Goal: Task Accomplishment & Management: Use online tool/utility

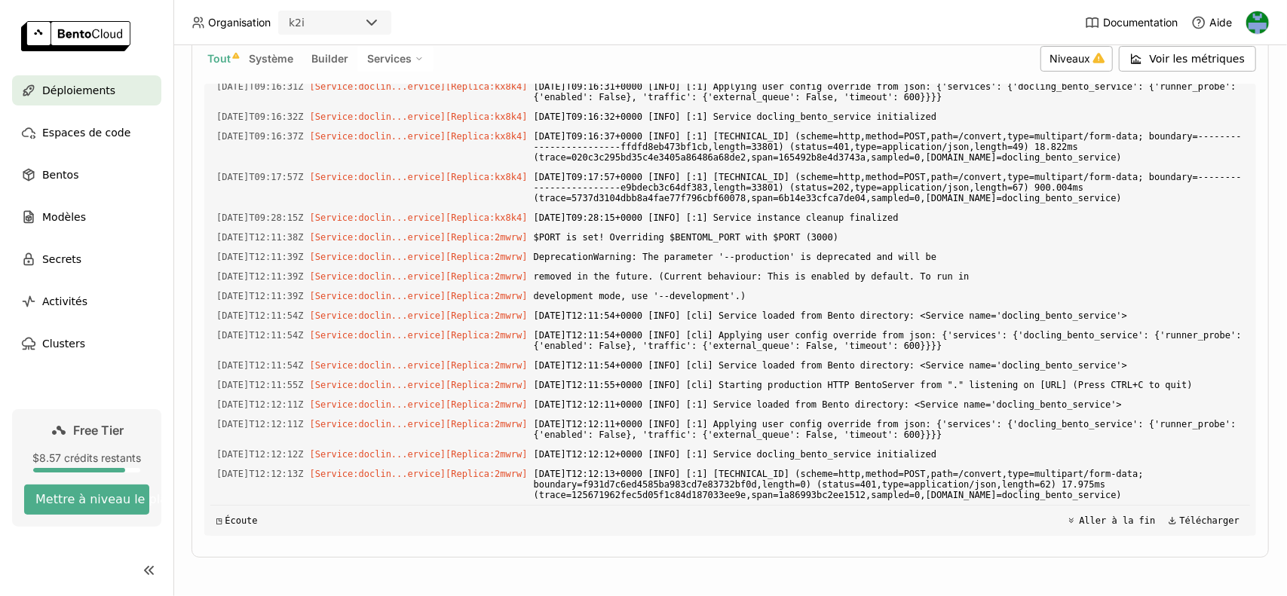
scroll to position [5655, 0]
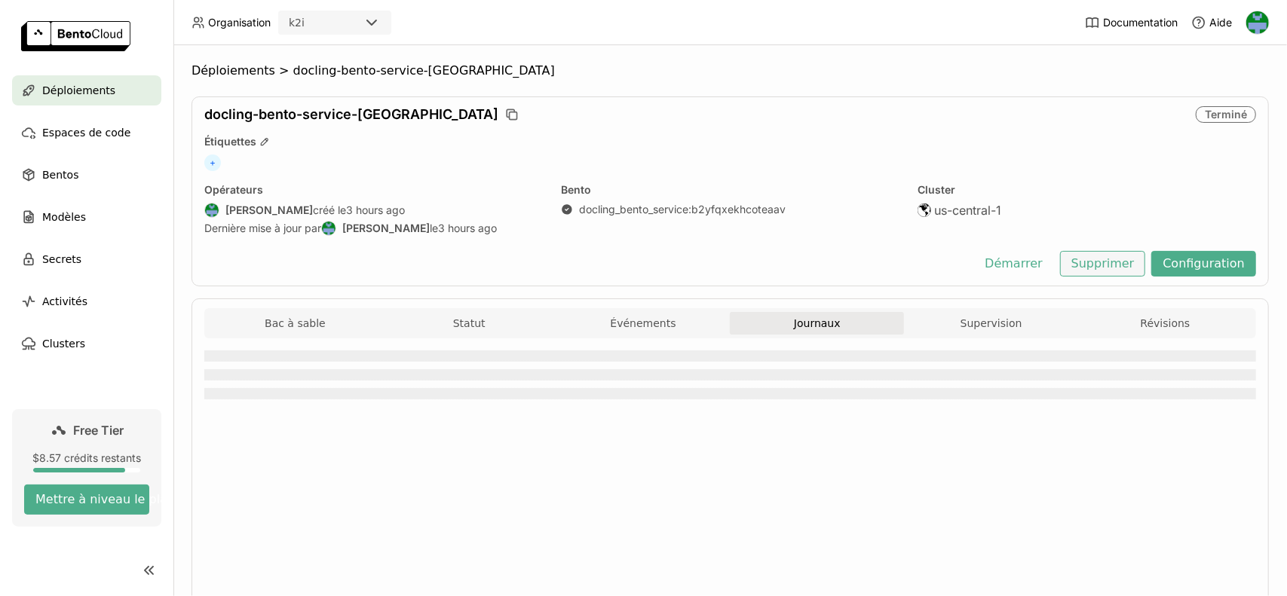
click at [1102, 262] on button "Supprimer" at bounding box center [1103, 264] width 86 height 26
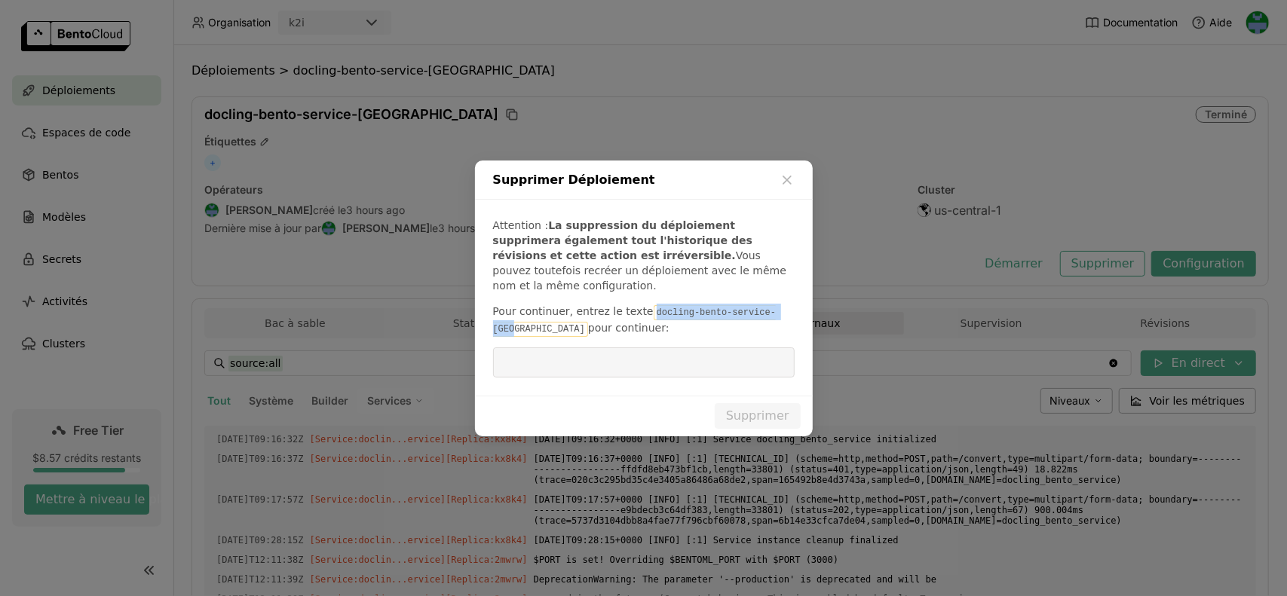
scroll to position [4904, 0]
drag, startPoint x: 639, startPoint y: 307, endPoint x: 772, endPoint y: 299, distance: 132.9
click at [772, 304] on p "Pour continuer, entrez le texte docling-bento-service-bixo pour continuer:" at bounding box center [643, 320] width 301 height 33
copy code "docling-bento-service-[GEOGRAPHIC_DATA]"
click at [634, 350] on input "dialog" at bounding box center [643, 362] width 283 height 29
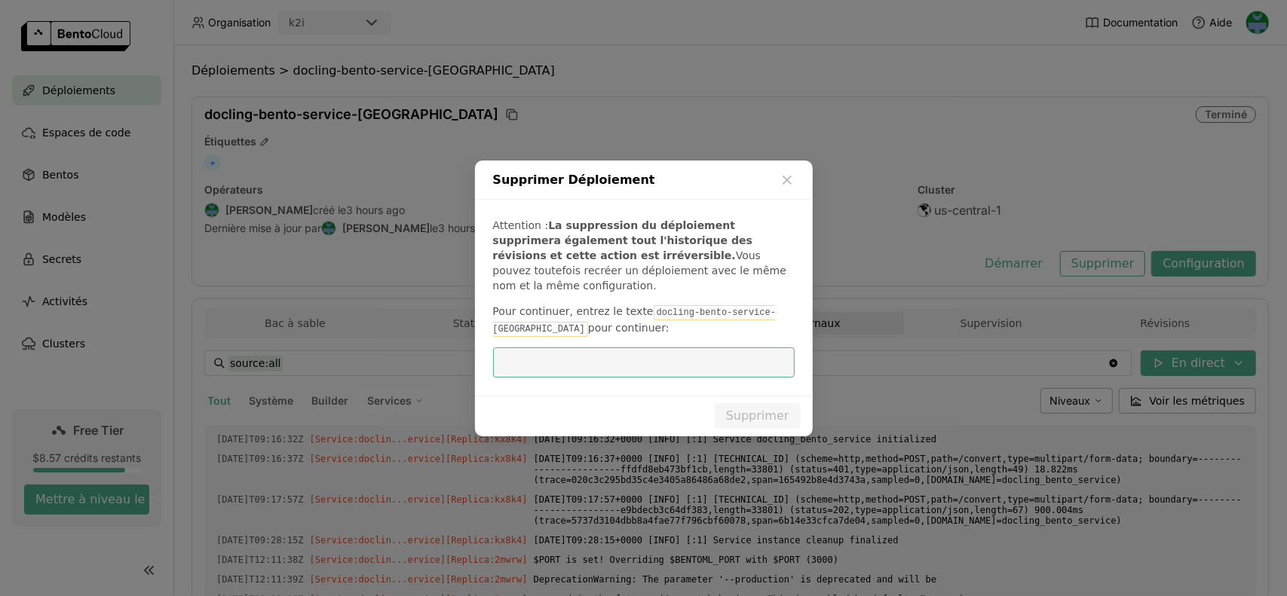
paste input "docling-bento-service-[GEOGRAPHIC_DATA]"
type input "docling-bento-service-[GEOGRAPHIC_DATA]"
click at [764, 407] on button "Supprimer" at bounding box center [758, 416] width 86 height 26
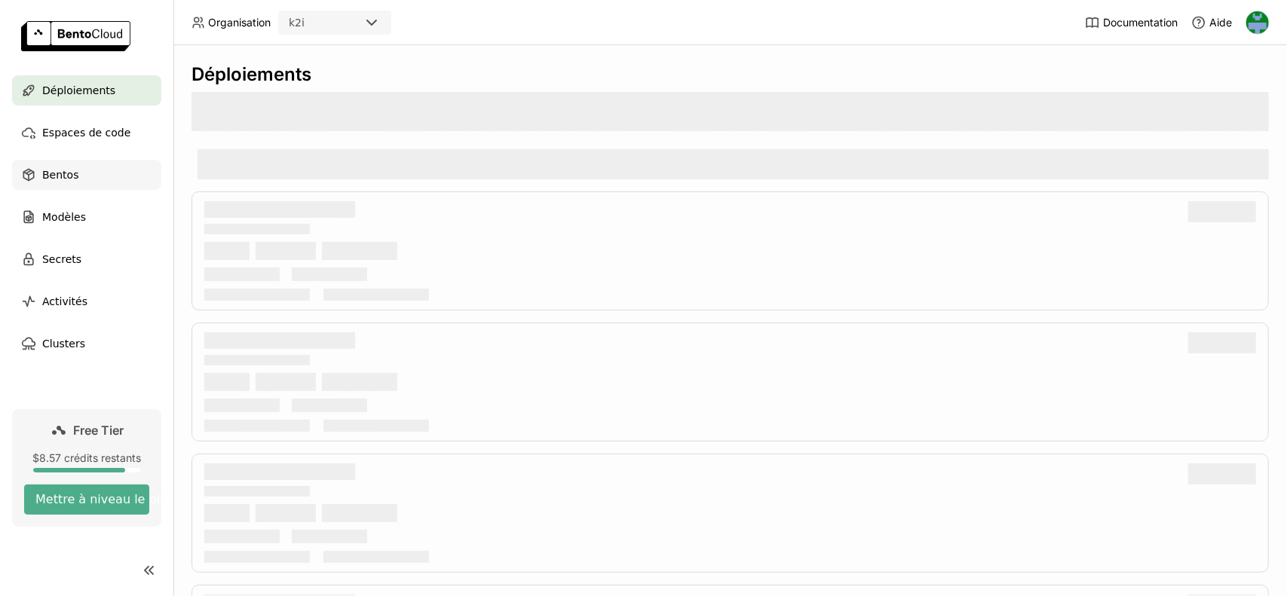
click at [62, 179] on span "Bentos" at bounding box center [60, 175] width 36 height 18
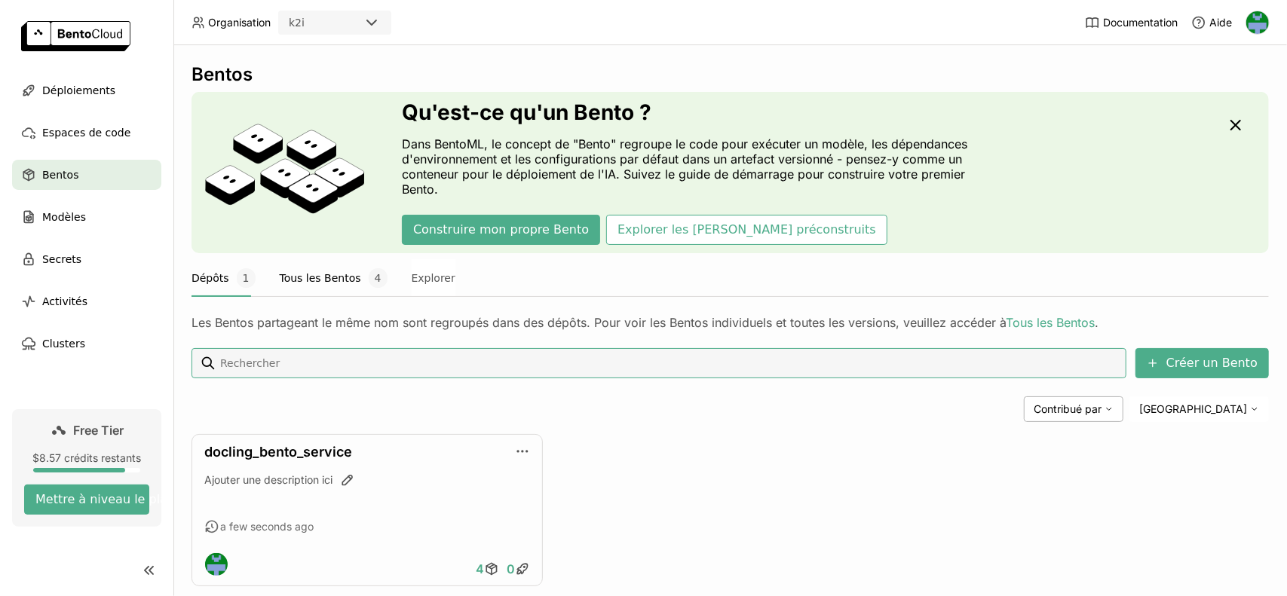
click at [326, 285] on button "Tous les Bentos 4" at bounding box center [334, 278] width 108 height 38
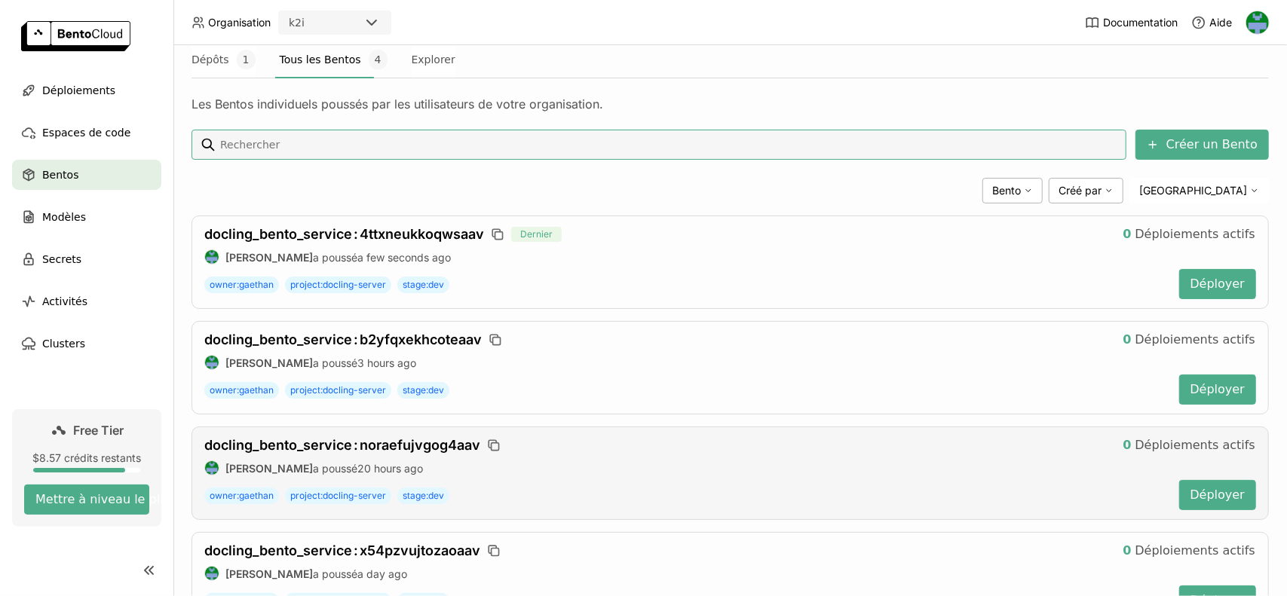
scroll to position [226, 0]
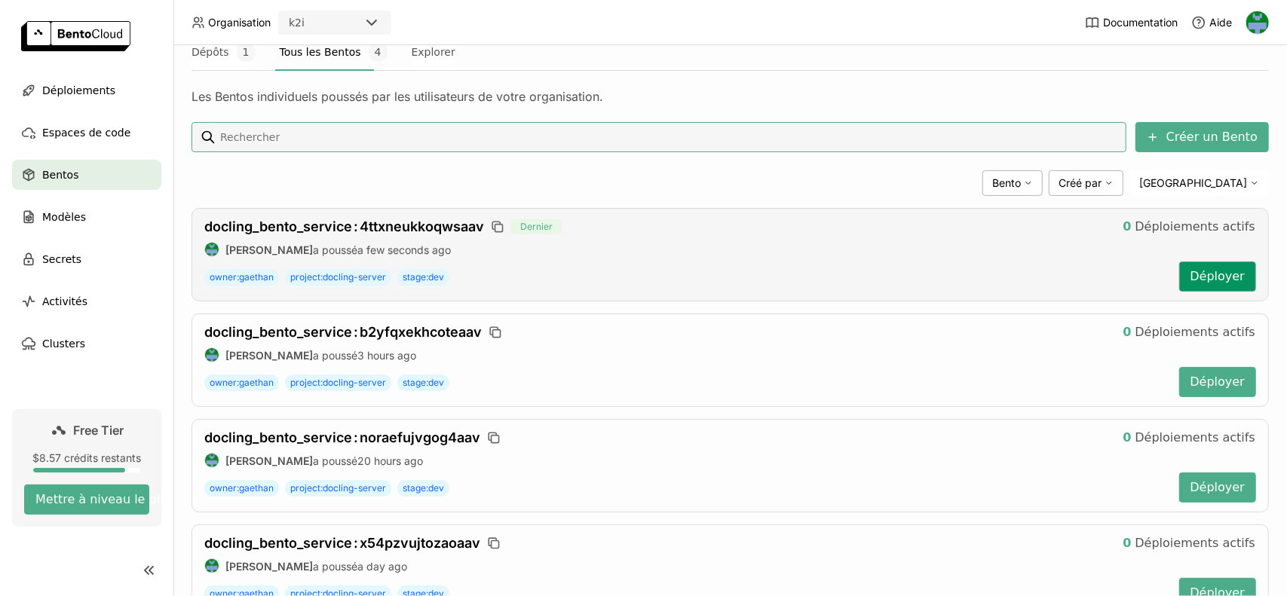
click at [1204, 278] on button "Déployer" at bounding box center [1217, 277] width 77 height 30
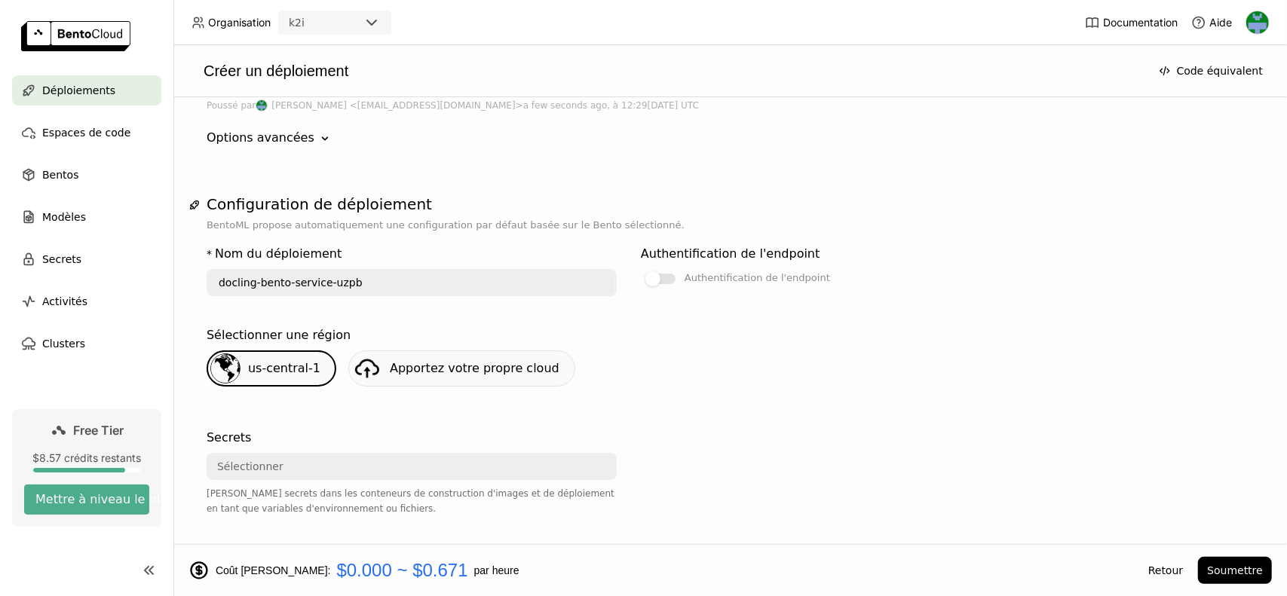
scroll to position [301, 0]
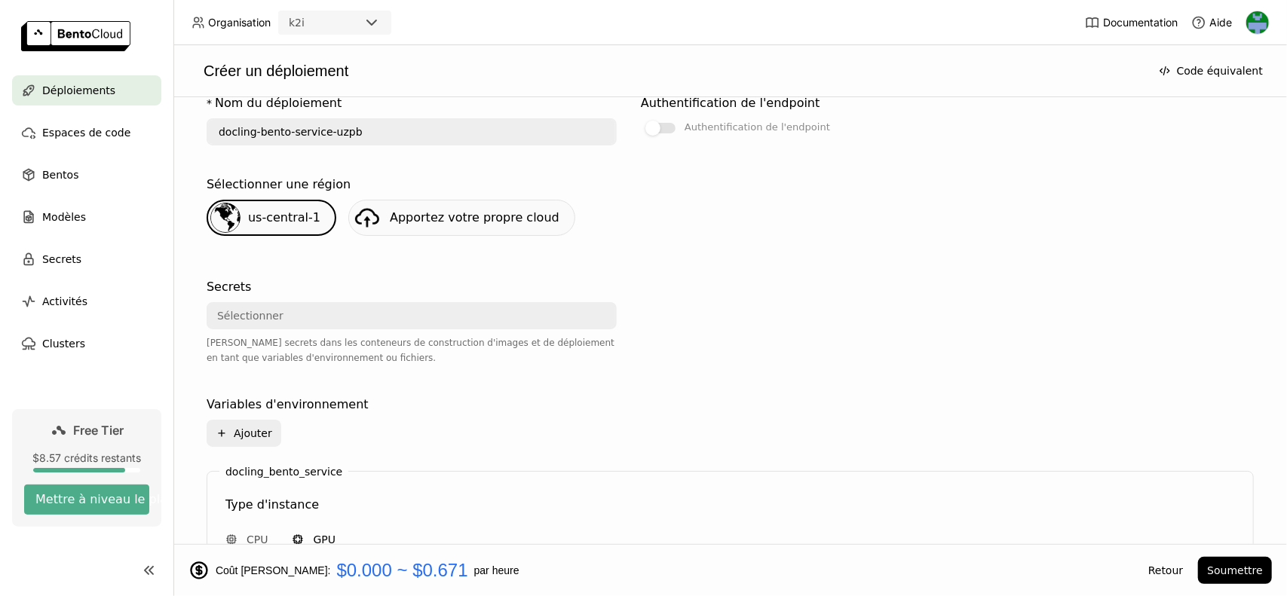
click at [385, 325] on div "Sélectionner" at bounding box center [407, 316] width 398 height 24
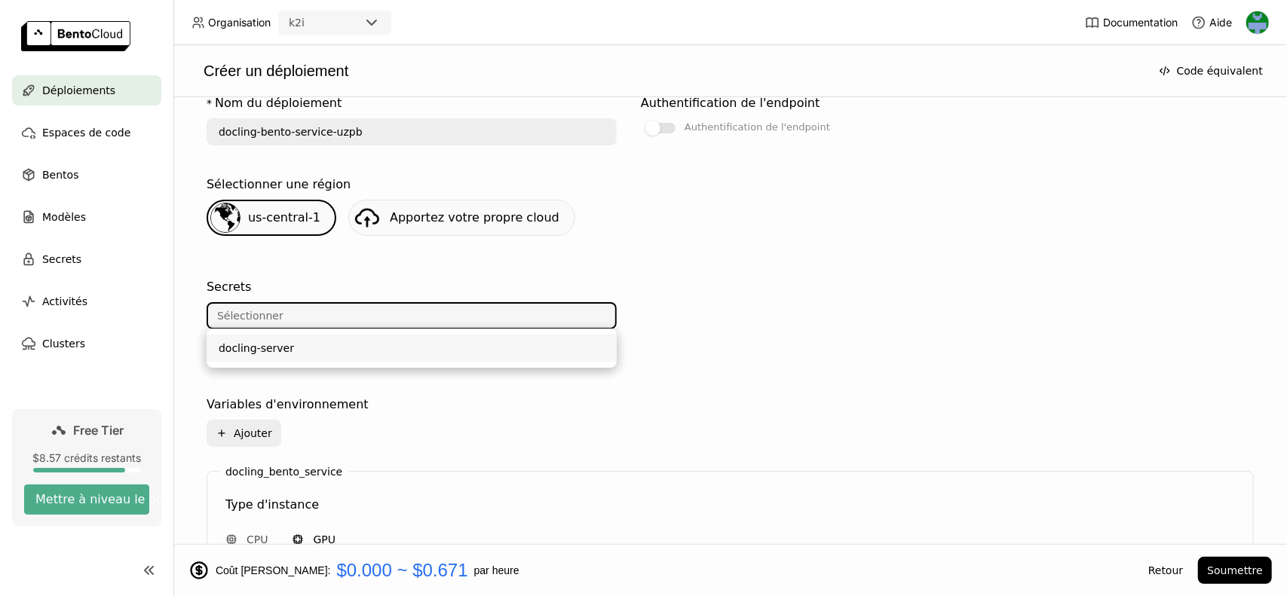
click at [393, 354] on div "docling-server" at bounding box center [412, 348] width 386 height 15
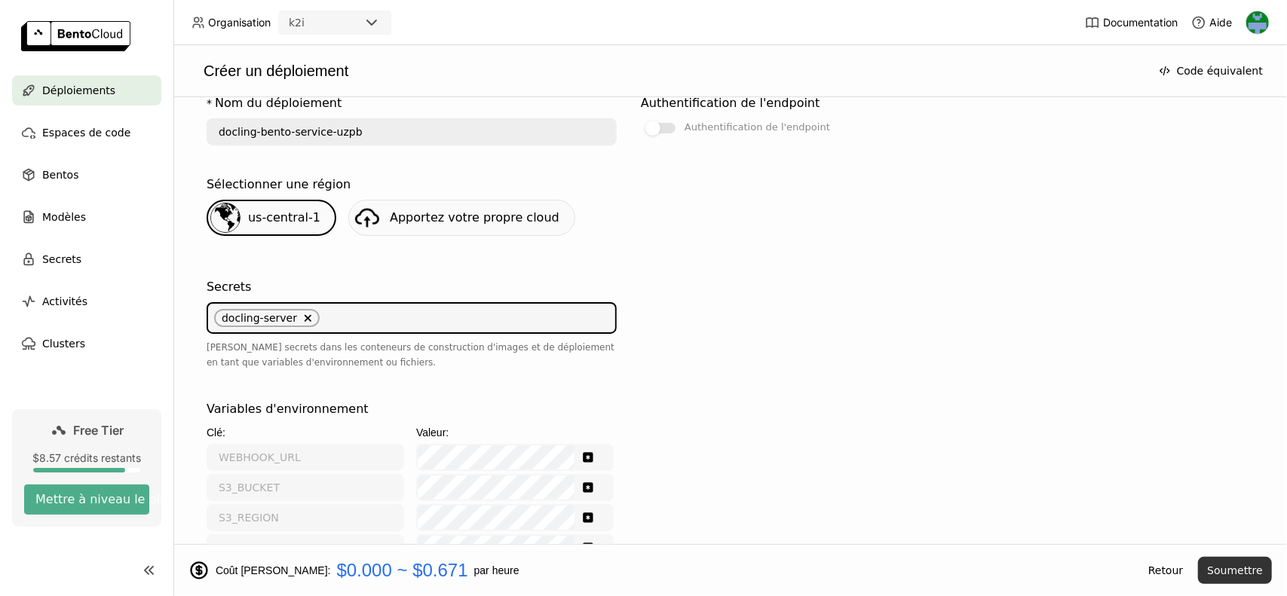
click at [1226, 569] on button "Soumettre" at bounding box center [1235, 570] width 74 height 27
